Goal: Task Accomplishment & Management: Manage account settings

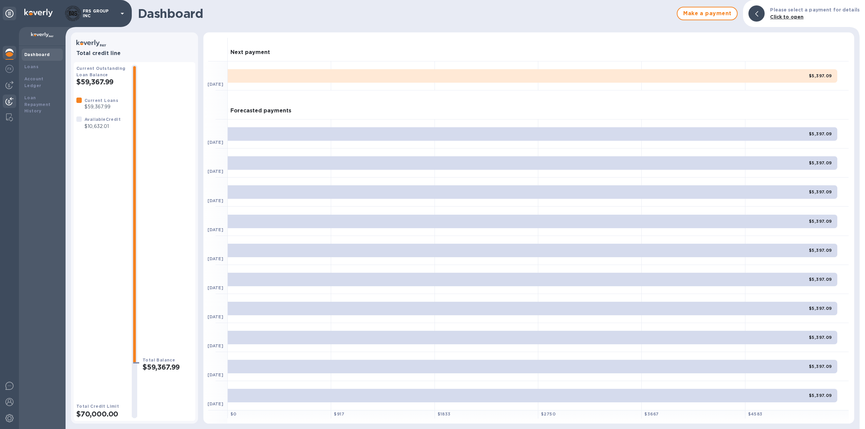
click at [12, 99] on img at bounding box center [9, 101] width 8 height 8
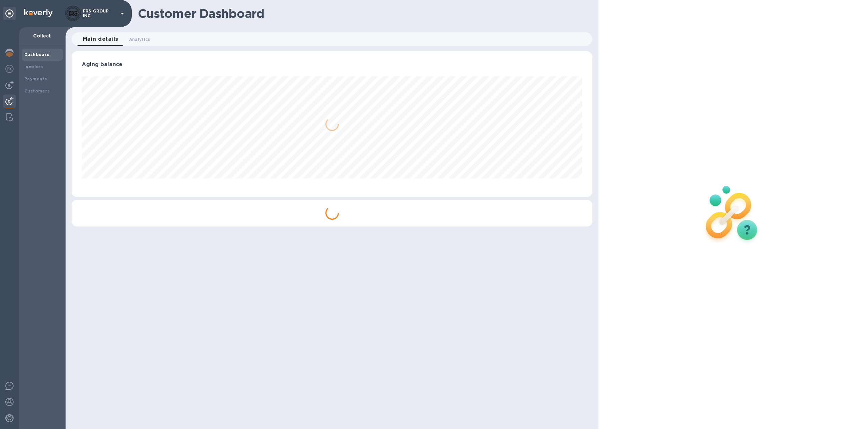
scroll to position [146, 521]
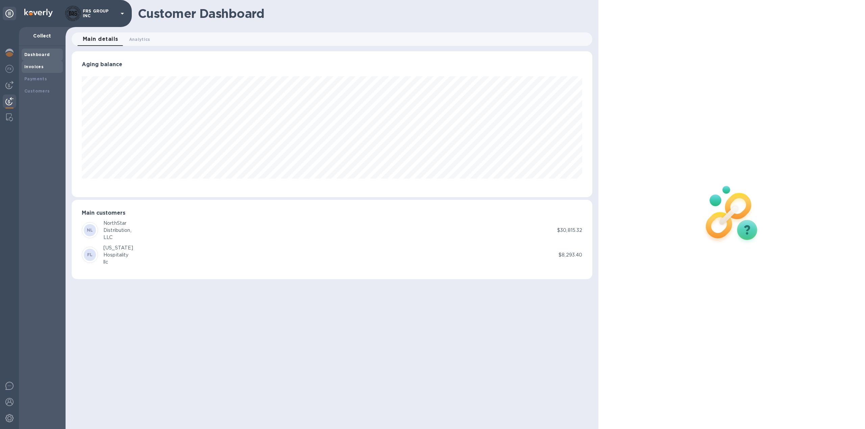
click at [41, 68] on b "Invoices" at bounding box center [33, 66] width 19 height 5
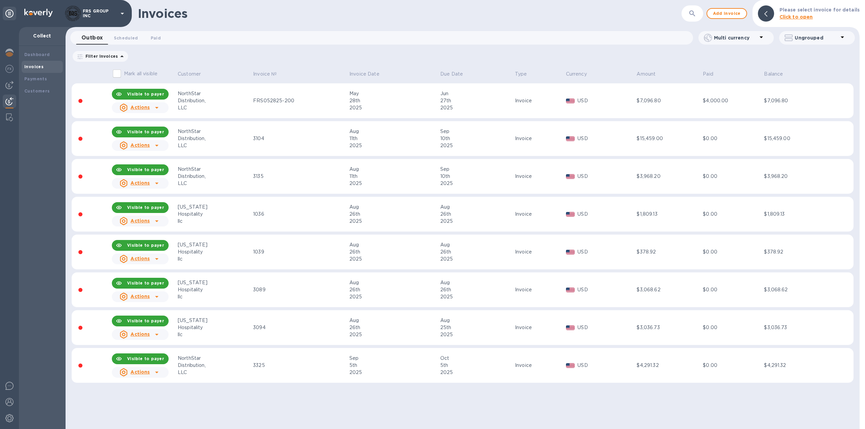
click at [283, 103] on div "FRS052825-200" at bounding box center [300, 100] width 94 height 7
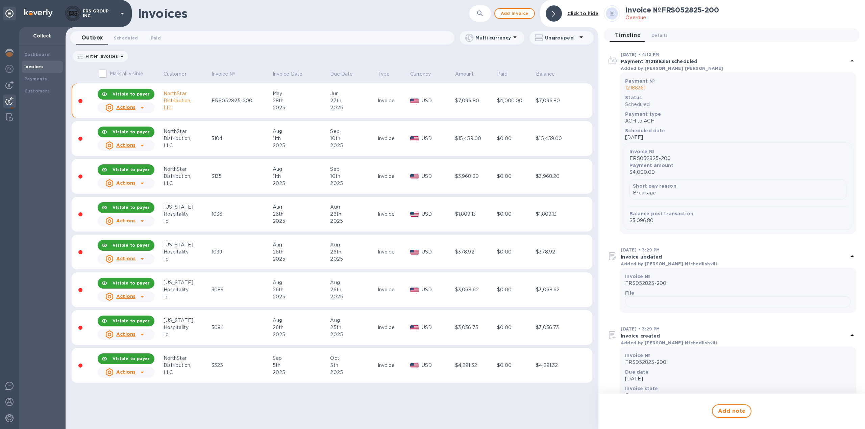
click at [11, 100] on img at bounding box center [9, 101] width 8 height 8
click at [35, 66] on b "Invoices" at bounding box center [33, 66] width 19 height 5
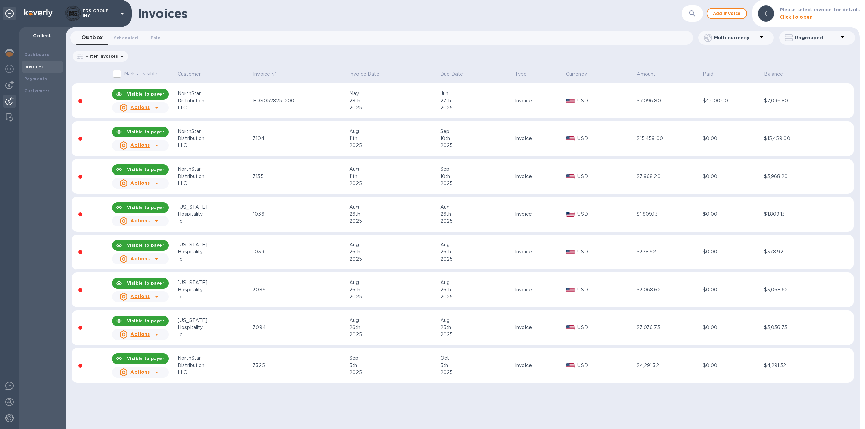
click at [713, 102] on div "$4,000.00" at bounding box center [731, 100] width 59 height 7
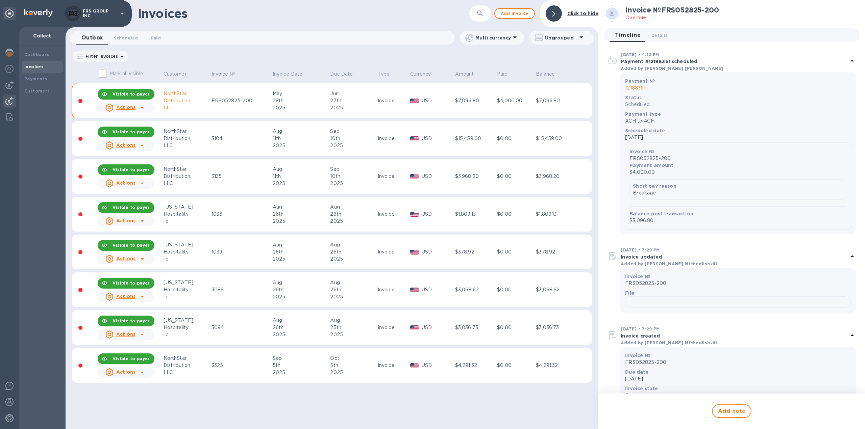
click at [35, 66] on b "Invoices" at bounding box center [33, 66] width 19 height 5
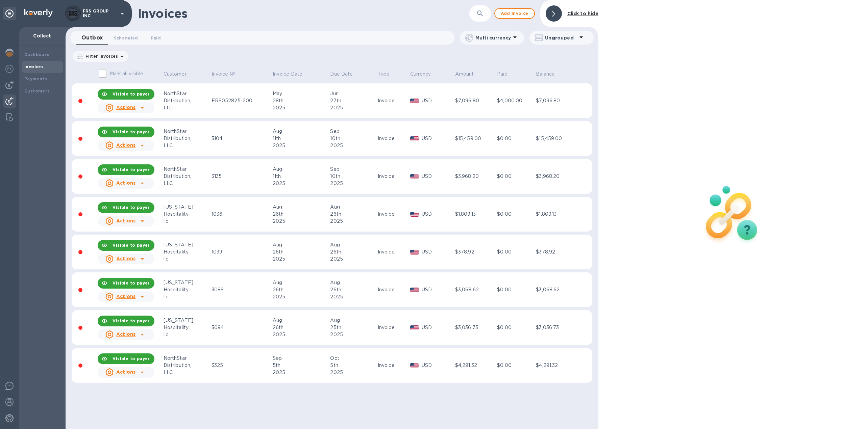
click at [227, 410] on div "Invoices ​ Add invoice Click to hide Outbox 0 Scheduled 0 Paid 0 Multi currency…" at bounding box center [332, 214] width 533 height 429
click at [34, 67] on b "Invoices" at bounding box center [33, 66] width 19 height 5
